Goal: Task Accomplishment & Management: Use online tool/utility

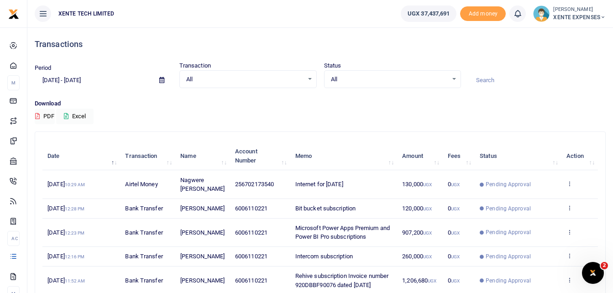
click at [163, 79] on icon at bounding box center [161, 80] width 5 height 6
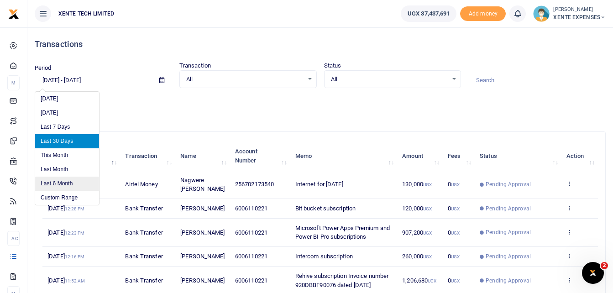
click at [75, 183] on li "Last 6 Month" at bounding box center [67, 184] width 64 height 14
type input "[DATE] - [DATE]"
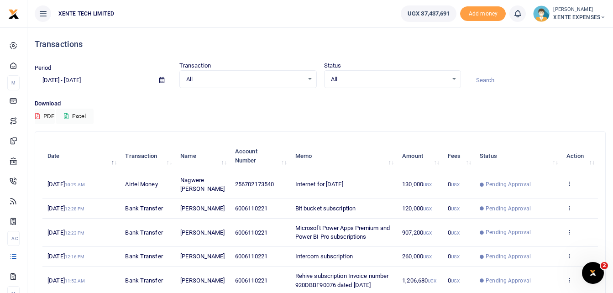
click at [163, 78] on icon at bounding box center [161, 80] width 5 height 6
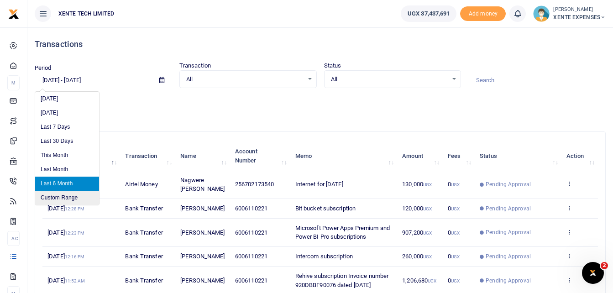
click at [69, 196] on li "Custom Range" at bounding box center [67, 198] width 64 height 14
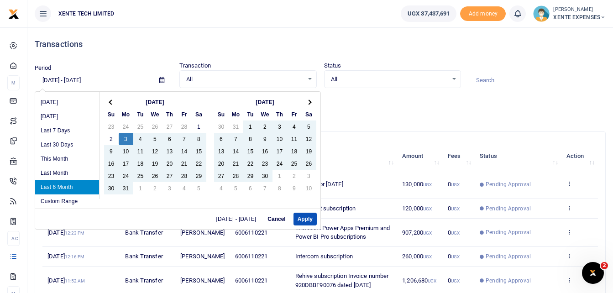
click at [131, 49] on div "Transactions" at bounding box center [320, 44] width 571 height 34
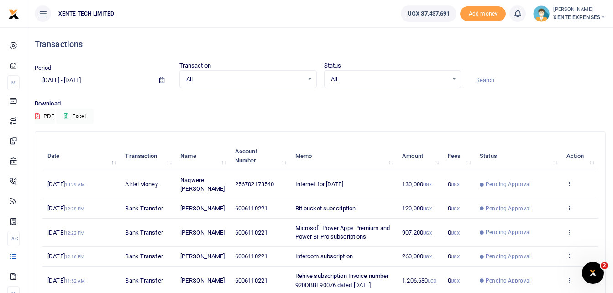
click at [165, 78] on span at bounding box center [161, 81] width 21 height 16
click at [77, 116] on button "Excel" at bounding box center [74, 117] width 37 height 16
click at [492, 78] on input at bounding box center [536, 81] width 137 height 16
type input "electricity"
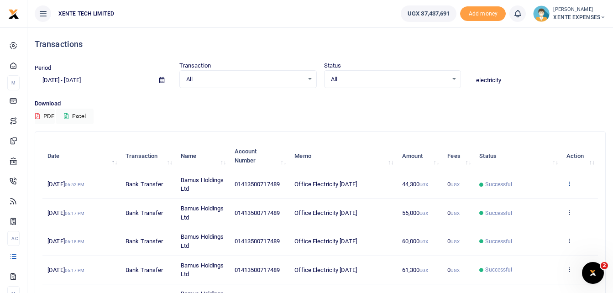
click at [569, 183] on icon at bounding box center [569, 183] width 6 height 6
click at [525, 219] on link "Send again" at bounding box center [536, 219] width 72 height 13
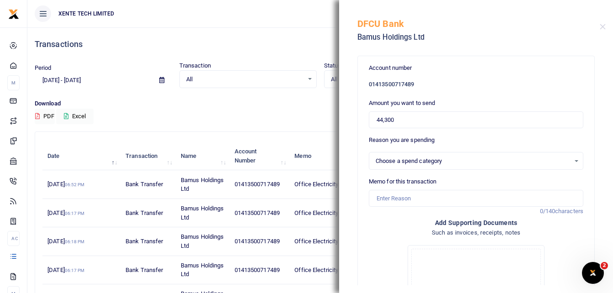
select select "12"
click at [394, 121] on input "44,300" at bounding box center [476, 119] width 214 height 17
drag, startPoint x: 401, startPoint y: 120, endPoint x: 365, endPoint y: 120, distance: 36.0
click at [365, 120] on div "Account number 01413500717489 Amount you want to send 44,300 Reason you are spe…" at bounding box center [476, 237] width 236 height 362
type input "67,100"
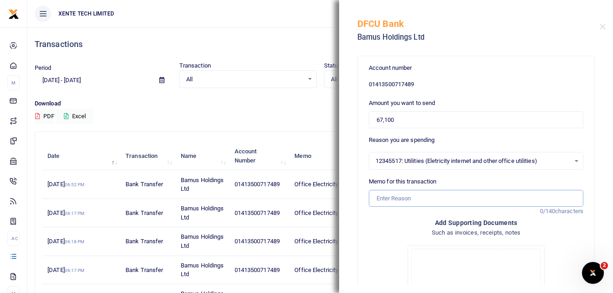
click at [389, 198] on input "Memo for this transaction" at bounding box center [476, 198] width 214 height 17
type input "Office Electricity [DATE]"
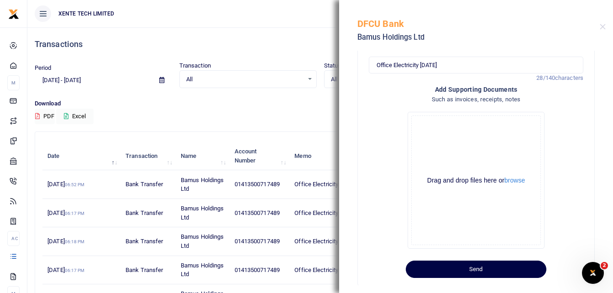
scroll to position [135, 0]
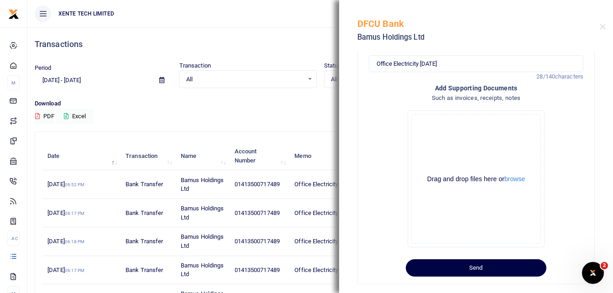
click at [461, 98] on h4 "Such as invoices, receipts, notes" at bounding box center [476, 98] width 214 height 10
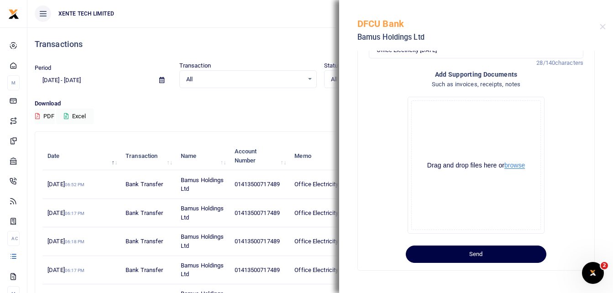
click at [509, 167] on button "browse" at bounding box center [514, 165] width 21 height 7
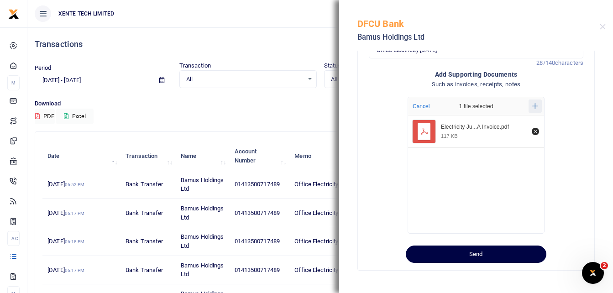
click at [532, 104] on icon "Add more files" at bounding box center [535, 106] width 6 height 7
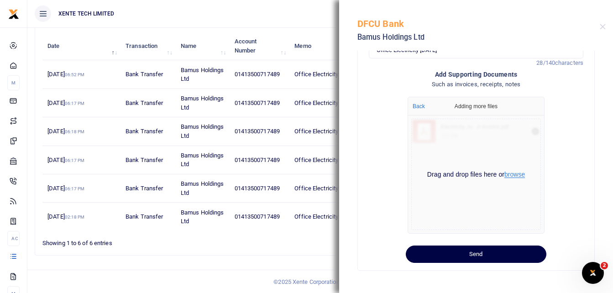
scroll to position [111, 0]
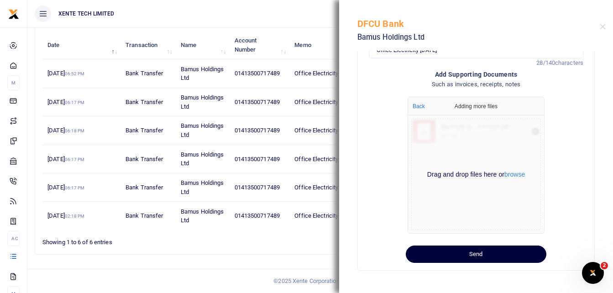
click at [470, 257] on button "Send" at bounding box center [476, 253] width 141 height 17
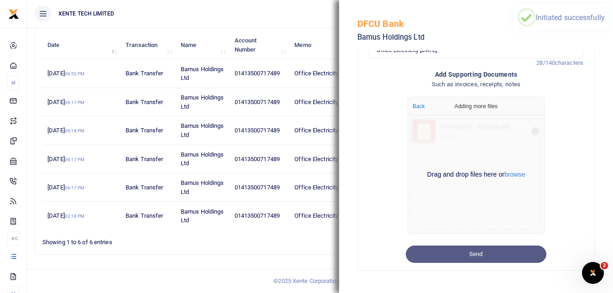
click at [256, 256] on div "Search: electricity Date Transaction Name Account Number Memo Amount Fees Statu…" at bounding box center [320, 141] width 578 height 241
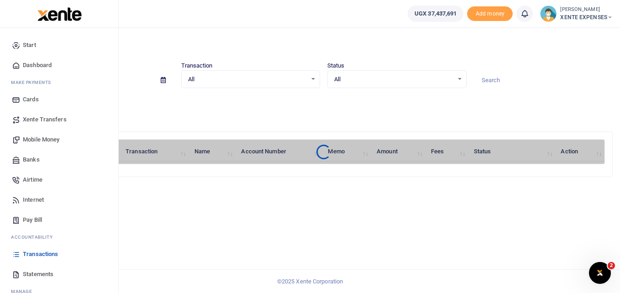
click at [33, 254] on span "Transactions" at bounding box center [40, 254] width 35 height 9
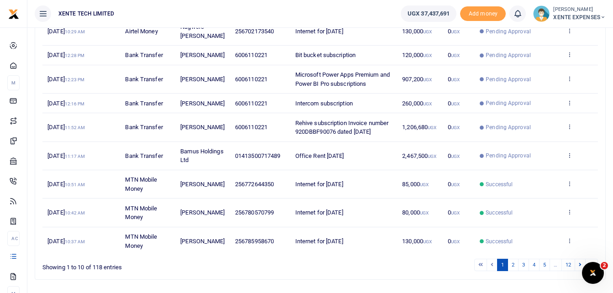
scroll to position [183, 0]
